Goal: Information Seeking & Learning: Find contact information

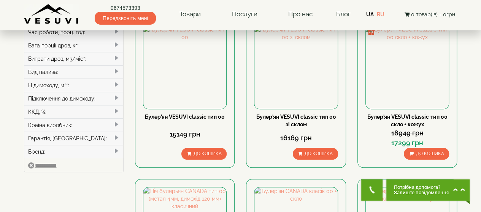
scroll to position [170, 0]
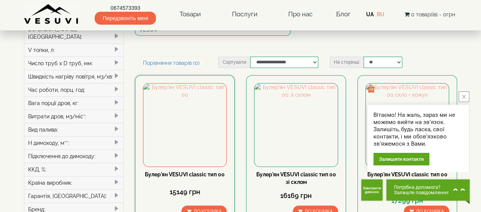
click at [186, 172] on link "Булер'ян VESUVI classic тип 00" at bounding box center [185, 175] width 80 height 6
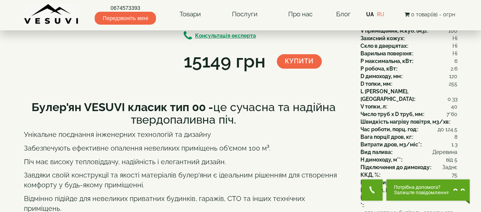
scroll to position [82, 0]
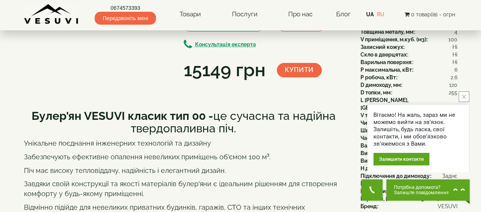
click at [103, 13] on img at bounding box center [94, 1] width 42 height 24
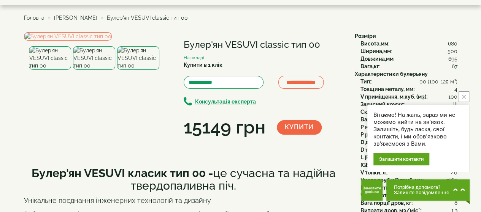
scroll to position [10, 0]
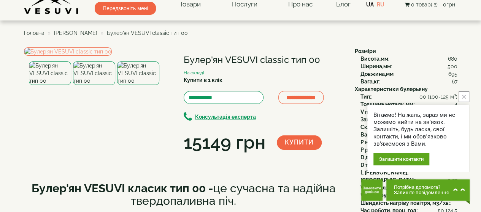
click at [145, 85] on img at bounding box center [138, 74] width 42 height 24
click at [115, 85] on div at bounding box center [95, 74] width 133 height 24
click at [103, 85] on img at bounding box center [94, 74] width 42 height 24
click at [53, 85] on img at bounding box center [50, 74] width 42 height 24
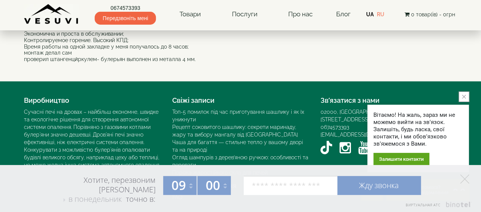
scroll to position [776, 0]
click at [462, 99] on button "close button" at bounding box center [463, 97] width 11 height 11
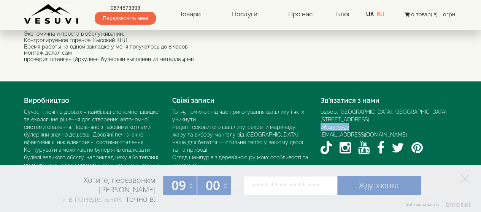
drag, startPoint x: 353, startPoint y: 120, endPoint x: 316, endPoint y: 122, distance: 36.1
click at [316, 122] on div "Зв’язатися з нами 02000, Україна, м. Київ, Мисливський провулок, 1Б 0674573393 …" at bounding box center [389, 125] width 148 height 65
copy link "0674573393"
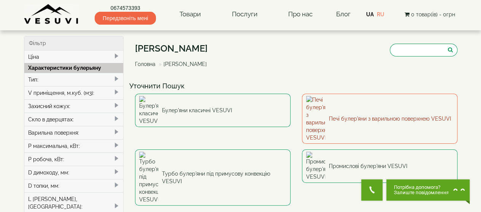
click at [381, 108] on link "Печі булер'яни з варильною поверхнею VESUVI" at bounding box center [379, 119] width 155 height 50
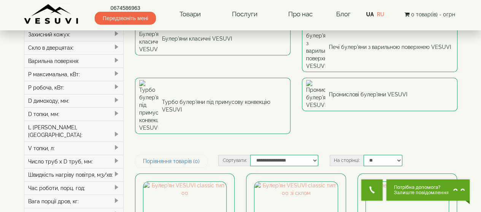
scroll to position [89, 0]
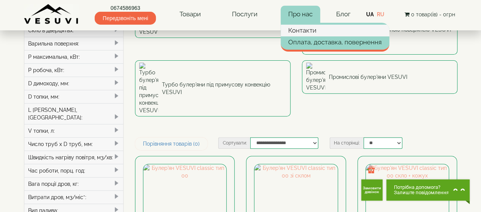
click at [304, 30] on link "Контакти" at bounding box center [334, 30] width 109 height 11
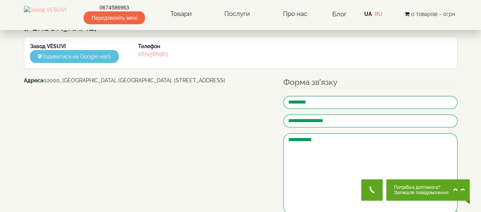
scroll to position [62, 0]
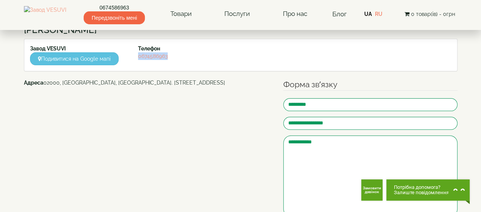
drag, startPoint x: 186, startPoint y: 58, endPoint x: 138, endPoint y: 62, distance: 48.0
click at [138, 62] on div "Завод VESUVI Подивитися на Google мапі Телефон 0674586963" at bounding box center [240, 55] width 432 height 21
copy link "0674586963"
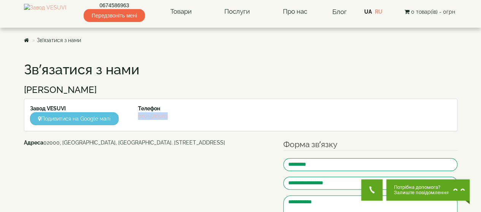
scroll to position [0, 0]
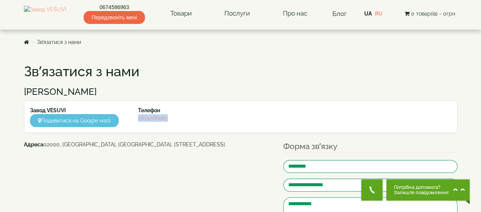
click at [421, 195] on span "Залиште повідомлення" at bounding box center [421, 192] width 55 height 5
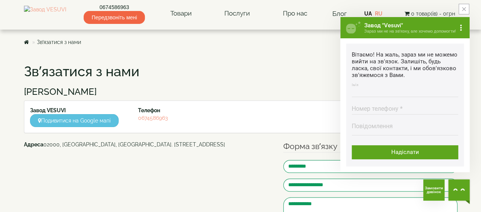
click at [370, 95] on input "Ім'я Введіть ім'я" at bounding box center [404, 89] width 106 height 15
type input "*********"
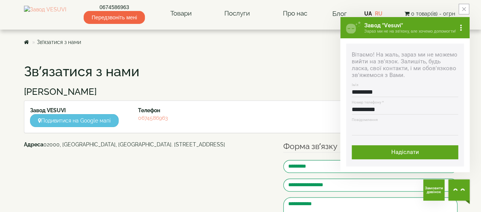
click at [384, 136] on textarea "Повідомлення Максимальна довжина тексту 500 символів" at bounding box center [404, 129] width 106 height 13
drag, startPoint x: 402, startPoint y: 109, endPoint x: 344, endPoint y: 109, distance: 57.4
click at [344, 109] on div "Завод "Vesuvi" Зараз ми не на зв'язку, але хочемо допомогти! Завантажити діалог…" at bounding box center [404, 94] width 129 height 155
type input "**********"
click at [387, 130] on textarea "Повідомлення Максимальна довжина тексту 500 символів" at bounding box center [404, 129] width 106 height 13
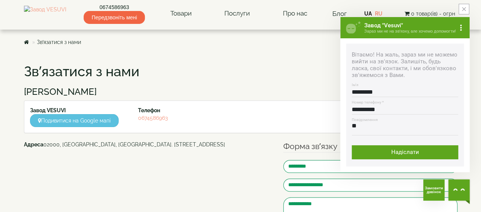
type textarea "*"
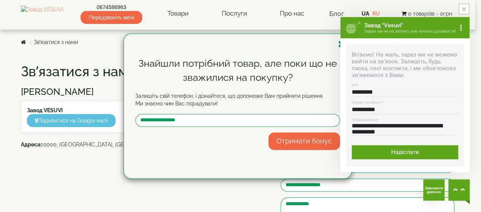
scroll to position [13, 0]
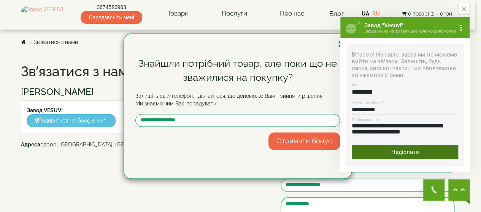
type textarea "**********"
click at [410, 155] on div "Надіслати" at bounding box center [404, 153] width 106 height 14
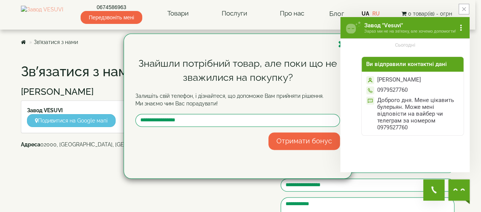
click at [289, 53] on div "Знайшли потрібний товар, але поки що не зважилися на покупку? Залишіть свій тел…" at bounding box center [237, 106] width 227 height 145
click at [467, 9] on button "close button" at bounding box center [463, 9] width 11 height 11
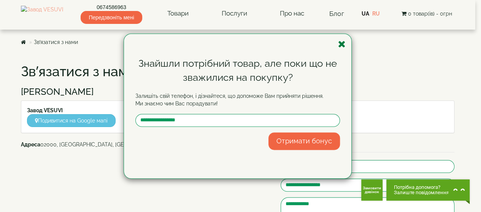
click at [341, 43] on icon "button" at bounding box center [342, 44] width 8 height 9
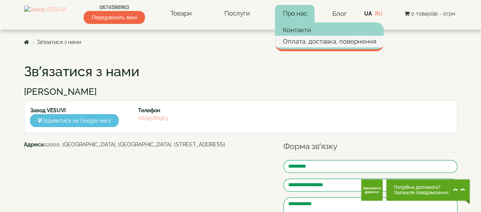
click at [304, 41] on link "Оплата, доставка, повернення" at bounding box center [329, 41] width 109 height 11
